Goal: Information Seeking & Learning: Learn about a topic

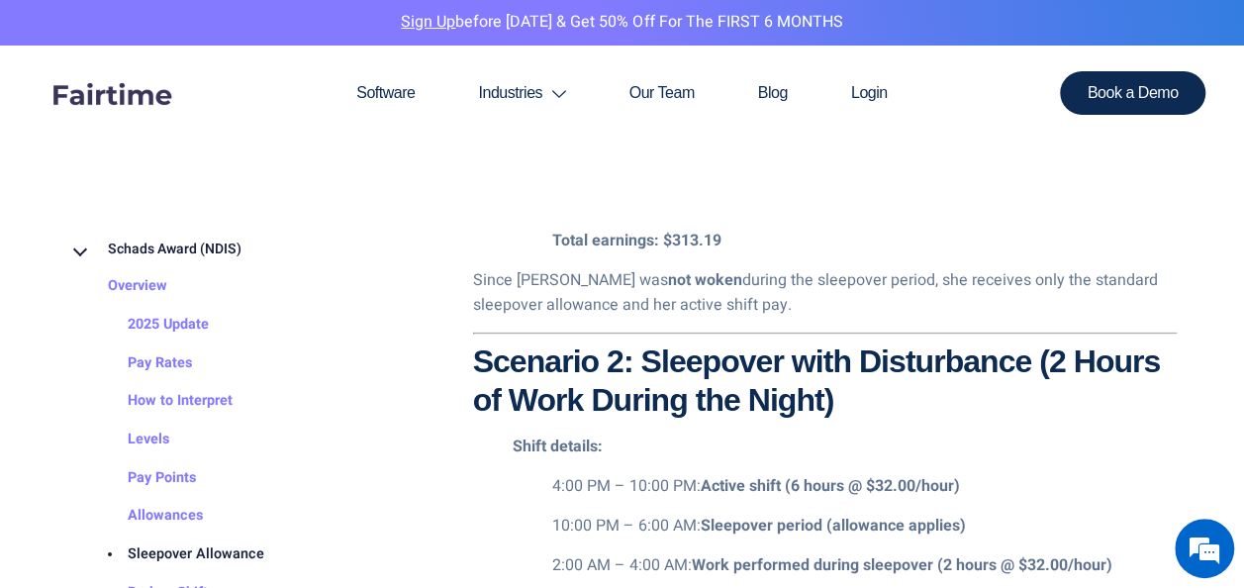
scroll to position [2673, 0]
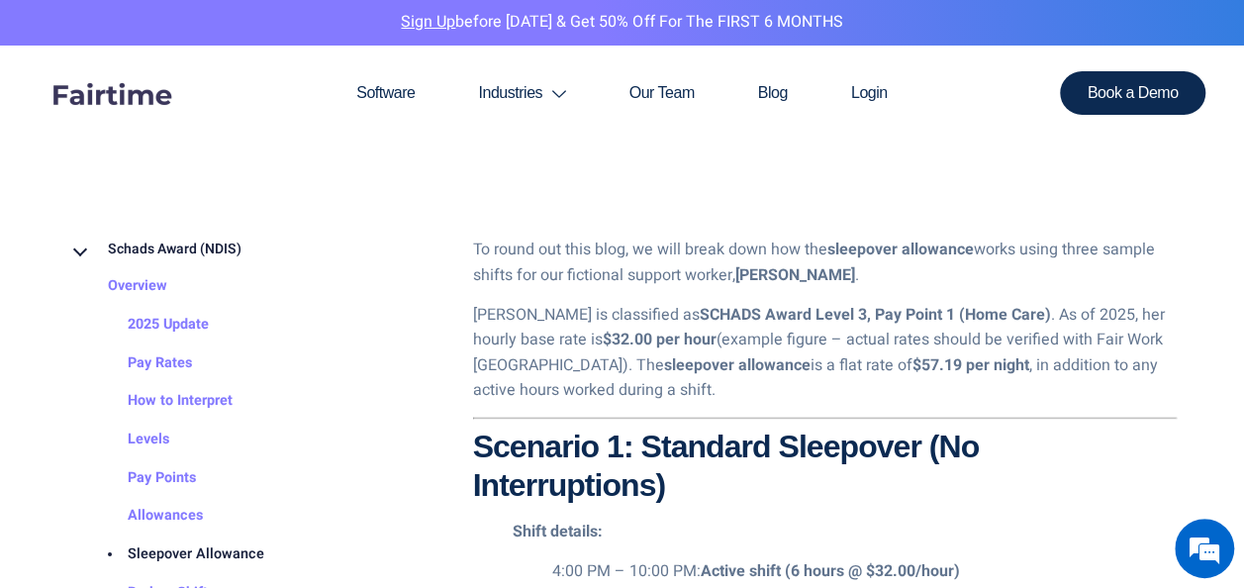
scroll to position [2673, 0]
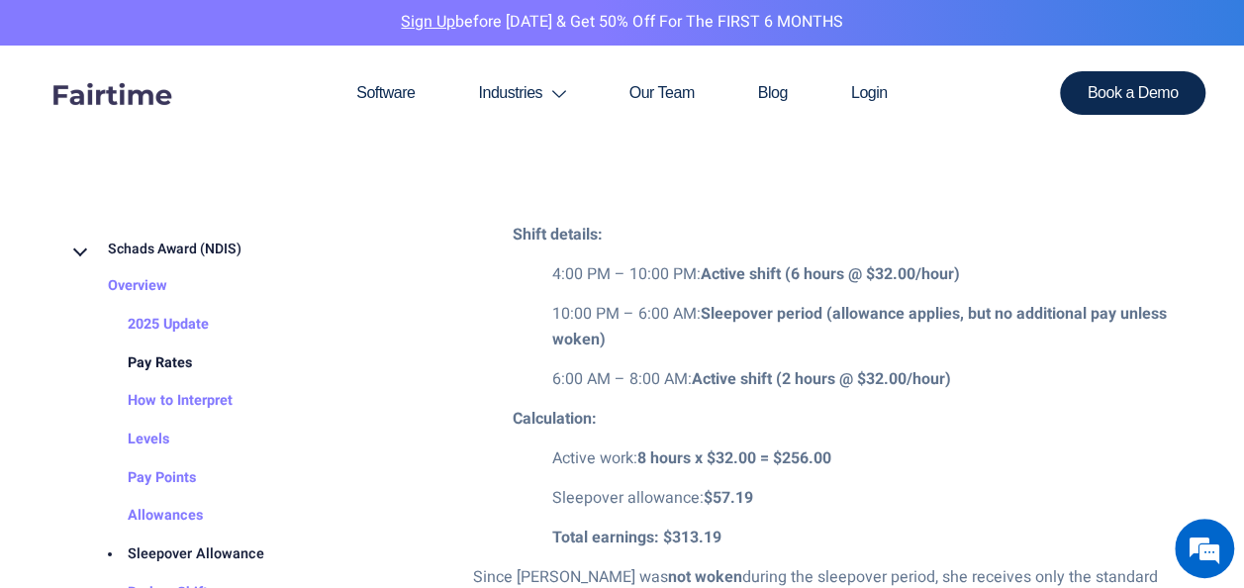
click at [178, 360] on link "Pay Rates" at bounding box center [140, 363] width 104 height 39
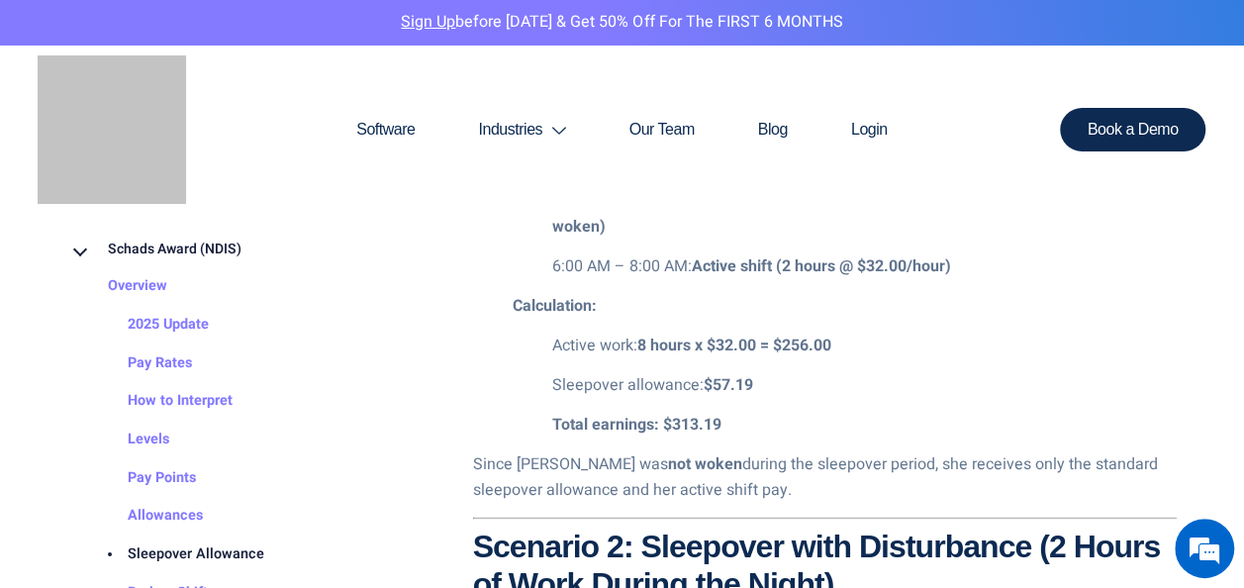
scroll to position [2673, 0]
